Goal: Register for event/course

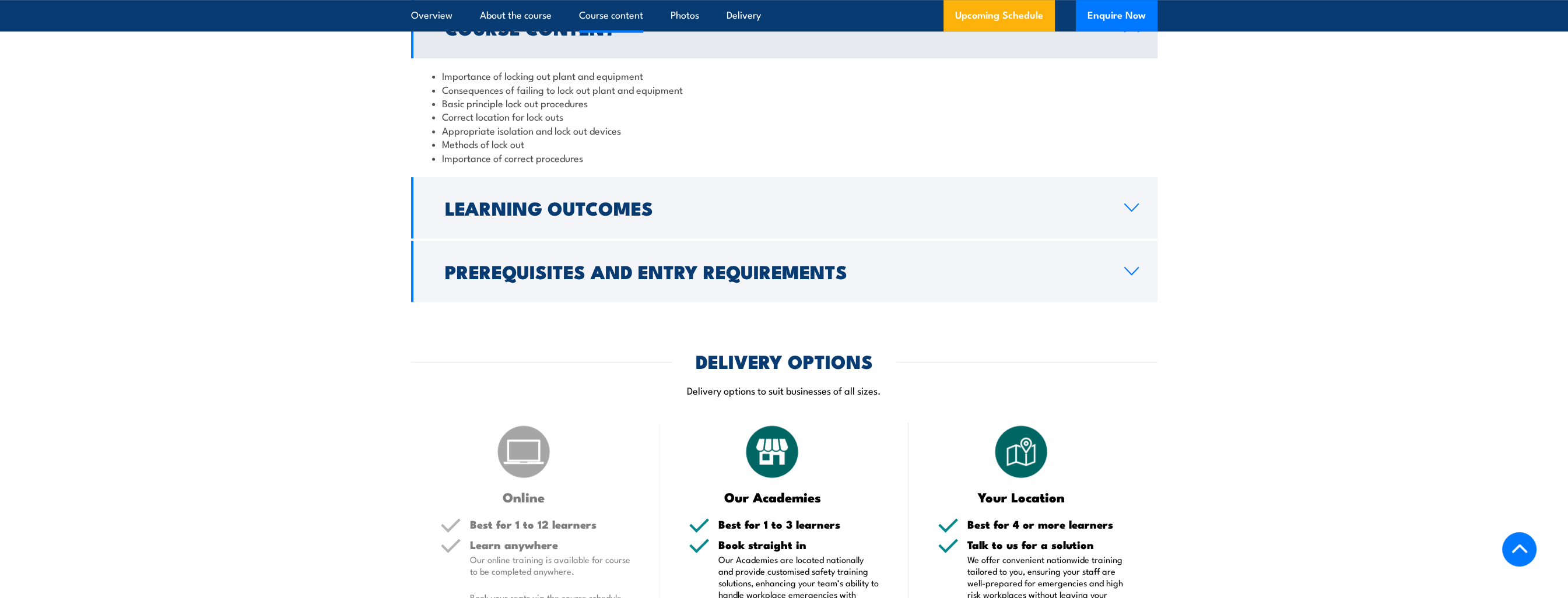
scroll to position [1224, 0]
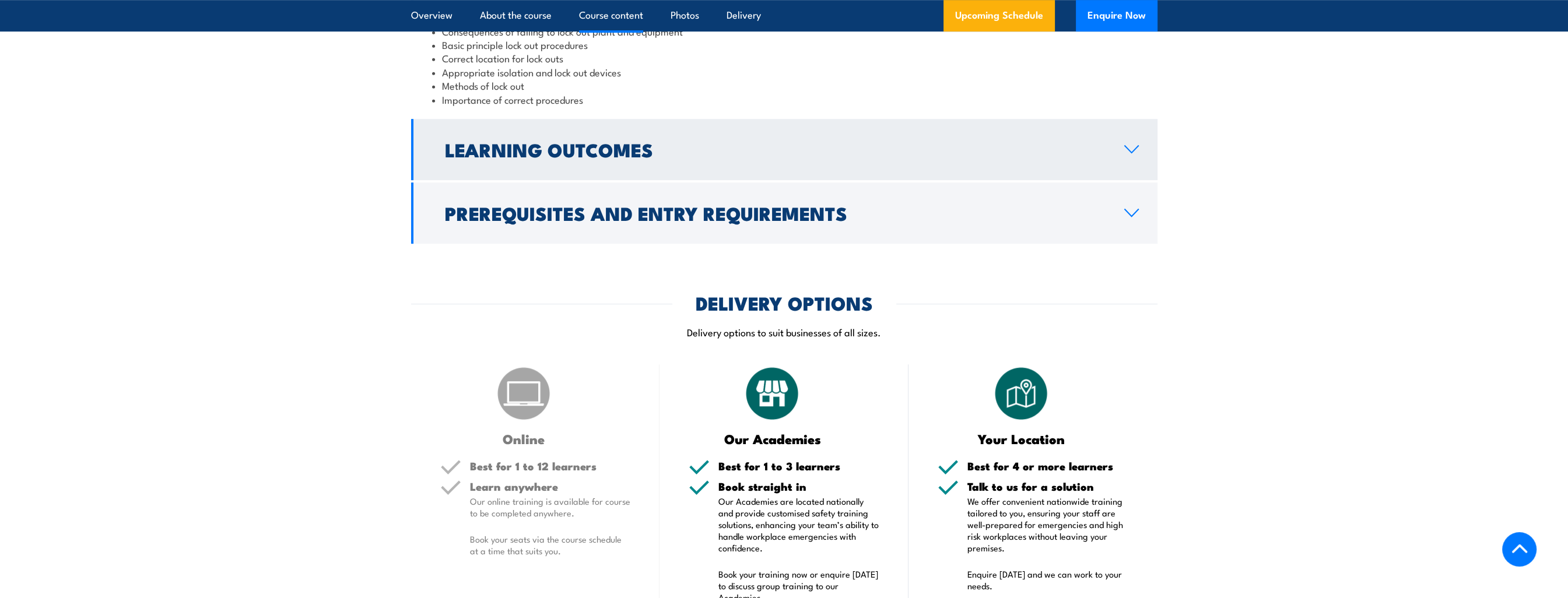
click at [595, 158] on h2 "Learning Outcomes" at bounding box center [775, 149] width 660 height 16
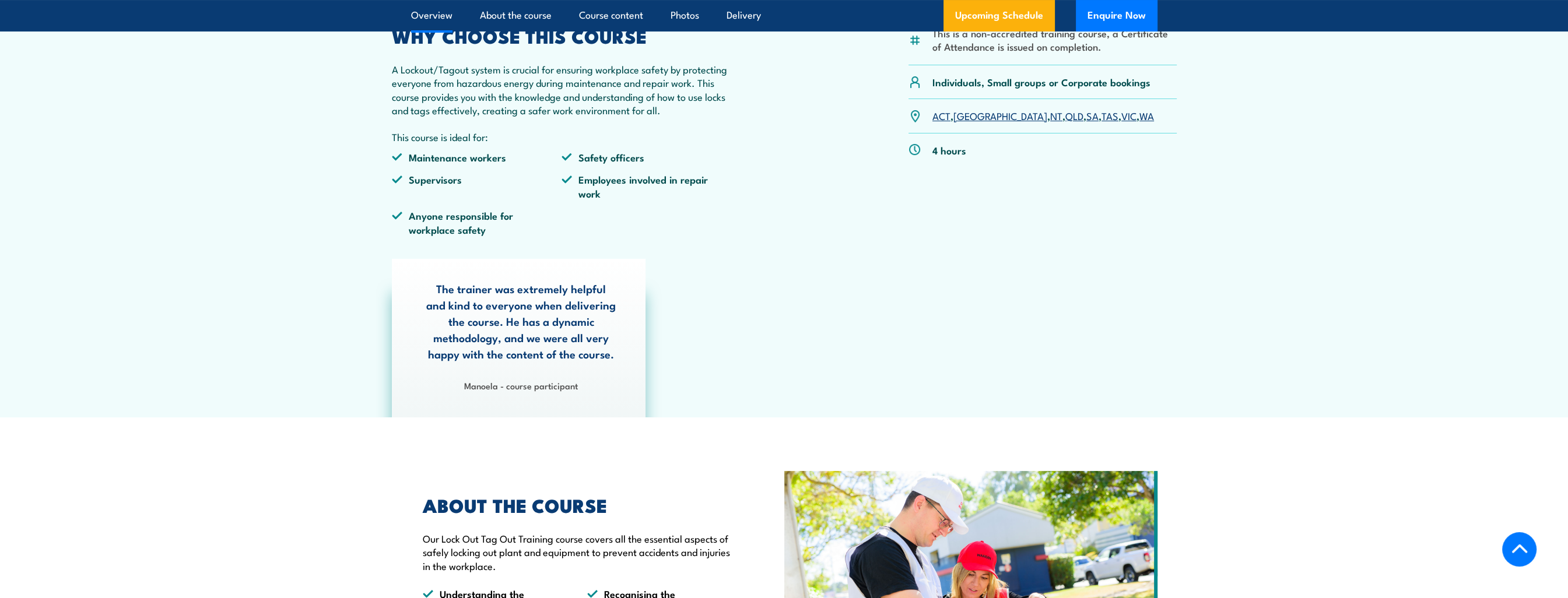
scroll to position [291, 0]
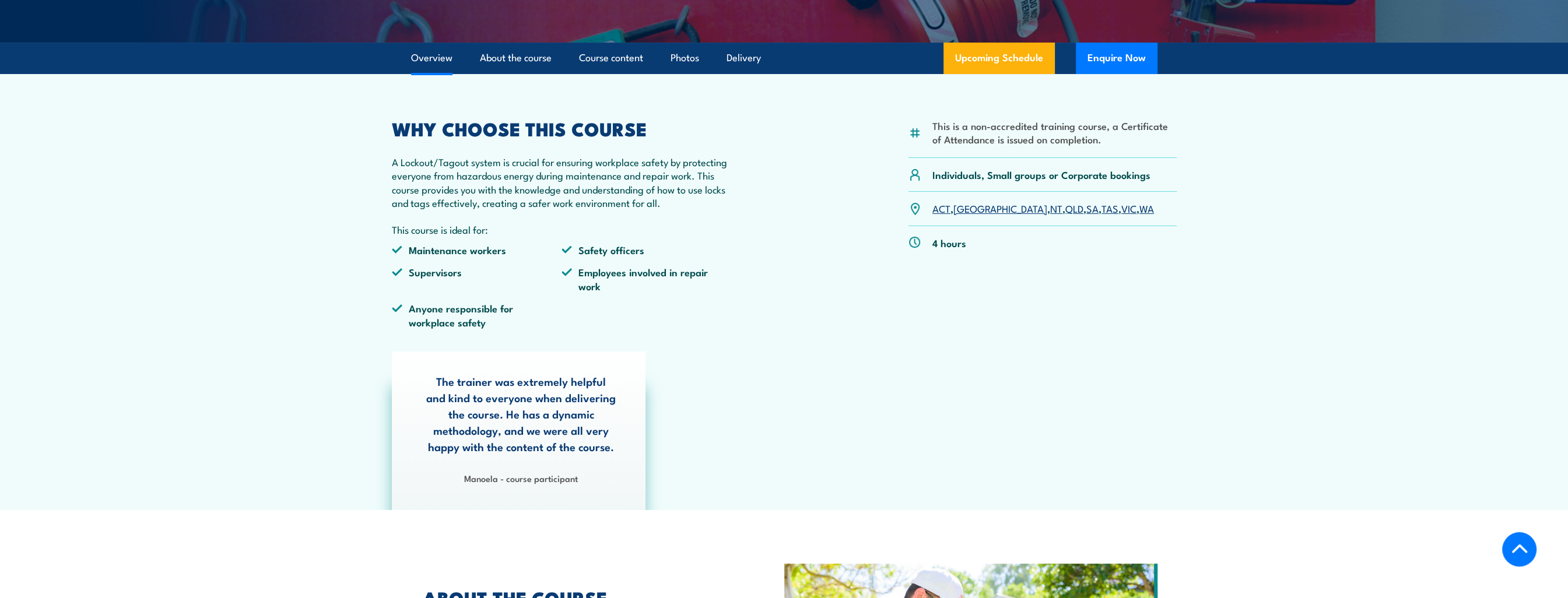
click at [1102, 209] on link "TAS" at bounding box center [1110, 208] width 17 height 14
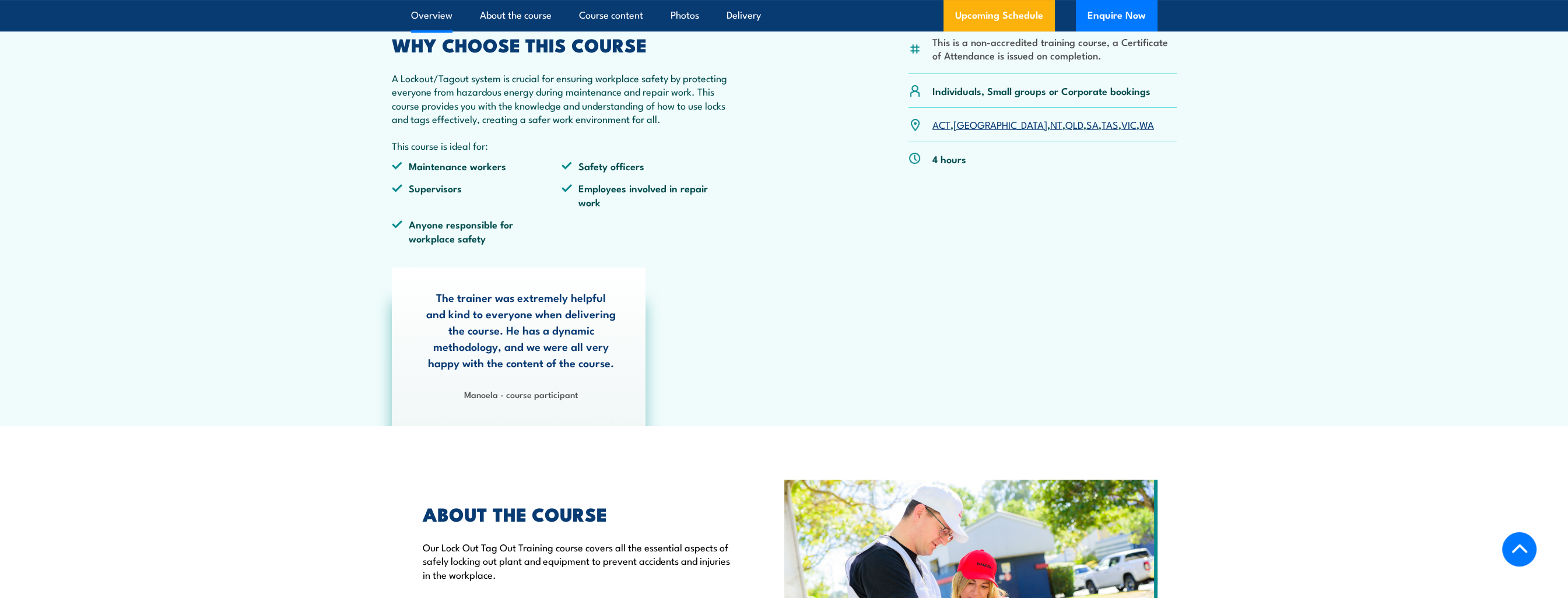
scroll to position [335, 0]
